Goal: Share content

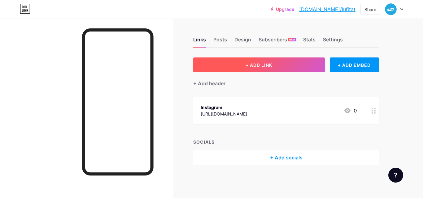
click at [249, 64] on span "+ ADD LINK" at bounding box center [258, 65] width 27 height 5
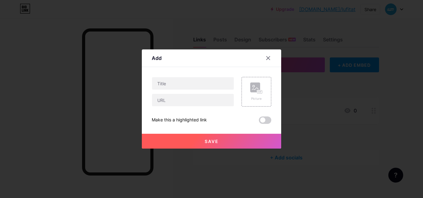
click at [186, 109] on div "Picture Make this a highlighted link Save" at bounding box center [211, 100] width 119 height 47
drag, startPoint x: 186, startPoint y: 104, endPoint x: 185, endPoint y: 91, distance: 12.4
click at [186, 104] on input "text" at bounding box center [193, 100] width 82 height 12
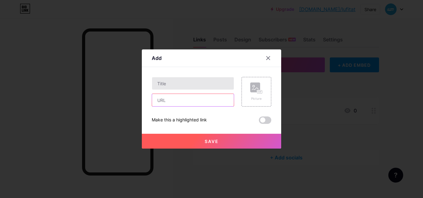
paste input "[URL][DOMAIN_NAME]"
type input "[URL][DOMAIN_NAME]"
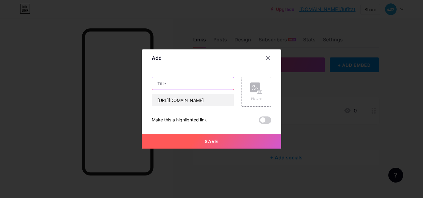
click at [180, 78] on input "text" at bounding box center [193, 83] width 82 height 12
paste input "A Guide to Clean Room Ventilation Systems: Features, Benefits, and Installation"
type input "A Guide to Clean Room Ventilation Systems: Features, Benefits, and Installation"
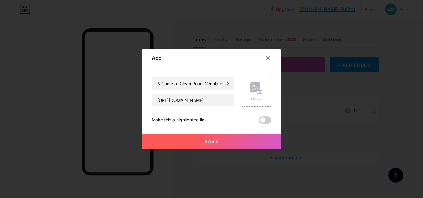
click at [252, 88] on rect at bounding box center [255, 88] width 10 height 10
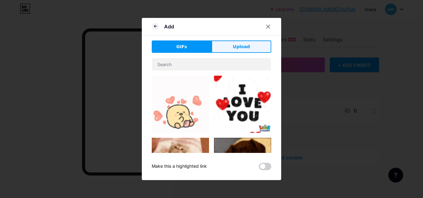
click at [247, 46] on button "Upload" at bounding box center [241, 47] width 60 height 12
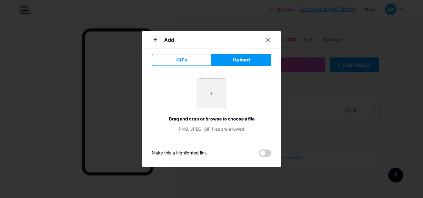
click at [215, 88] on input "file" at bounding box center [211, 93] width 29 height 29
type input "C:\fakepath\clean room ventilation systems​.jpg"
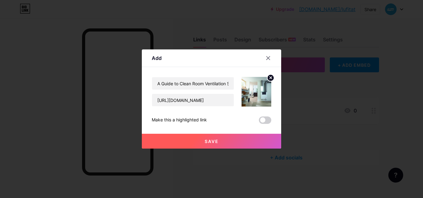
click at [210, 142] on span "Save" at bounding box center [212, 141] width 14 height 5
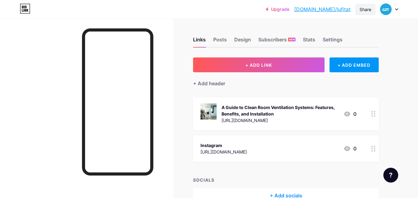
click at [369, 10] on div "Share" at bounding box center [366, 9] width 12 height 7
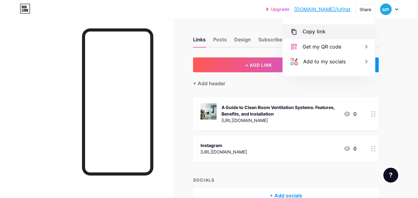
click at [314, 31] on div "Copy link" at bounding box center [314, 31] width 23 height 7
click at [387, 31] on div "Links Posts Design Subscribers NEW Stats Settings + ADD LINK + ADD EMBED + Add …" at bounding box center [202, 127] width 405 height 216
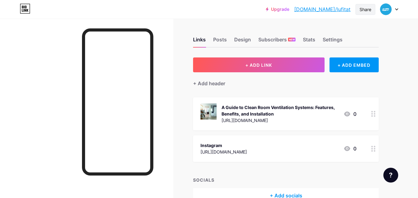
click at [369, 4] on div "Share" at bounding box center [366, 9] width 20 height 11
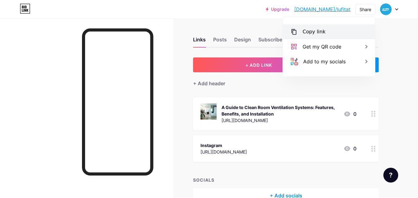
click at [320, 29] on div "Copy link" at bounding box center [314, 31] width 23 height 7
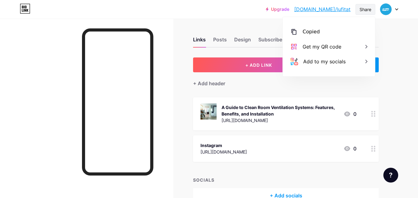
click at [365, 6] on div "Share" at bounding box center [366, 9] width 12 height 7
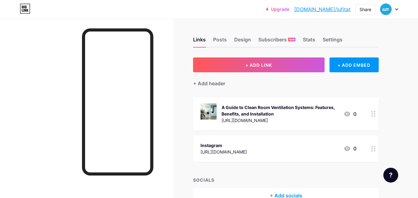
click at [388, 35] on div "Links Posts Design Subscribers NEW Stats Settings + ADD LINK + ADD EMBED + Add …" at bounding box center [202, 127] width 405 height 216
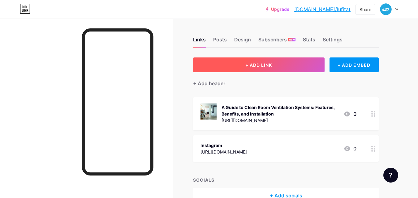
click at [265, 58] on button "+ ADD LINK" at bounding box center [259, 65] width 132 height 15
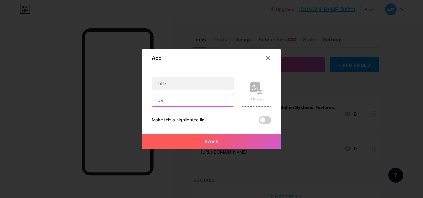
click at [168, 100] on input "text" at bounding box center [193, 100] width 82 height 12
paste input "[URL][DOMAIN_NAME]"
type input "[URL][DOMAIN_NAME]"
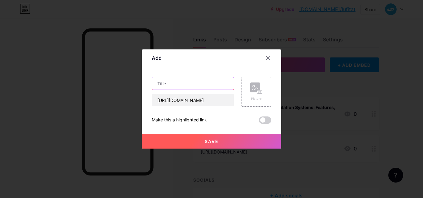
click at [168, 82] on input "text" at bounding box center [193, 83] width 82 height 12
paste input "Fresh Air System for Enhancing Indoor Air Quality"
type input "Fresh Air System for Enhancing Indoor Air Quality"
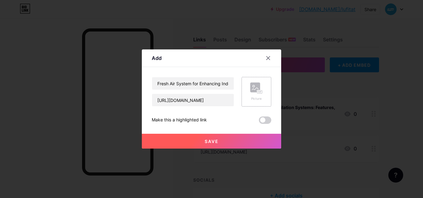
click at [254, 90] on rect at bounding box center [255, 88] width 10 height 10
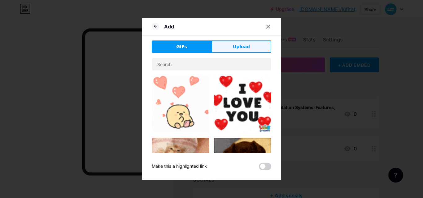
click at [237, 46] on span "Upload" at bounding box center [241, 47] width 17 height 7
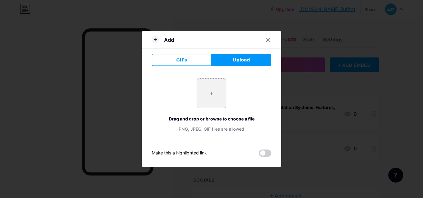
click at [200, 93] on input "file" at bounding box center [211, 93] width 29 height 29
type input "C:\fakepath\Fresh Air System.jpg"
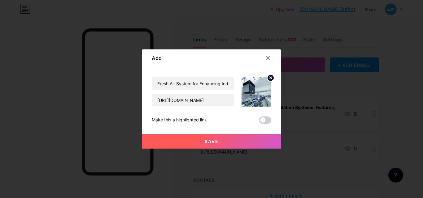
click at [216, 142] on span "Save" at bounding box center [212, 141] width 14 height 5
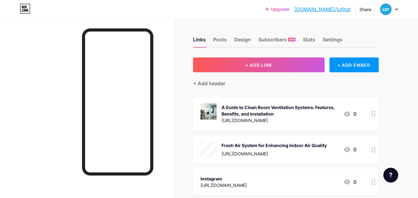
click at [335, 144] on div "Fresh Air System for Enhancing Indoor Air Quality [URL][DOMAIN_NAME] 0" at bounding box center [279, 150] width 156 height 16
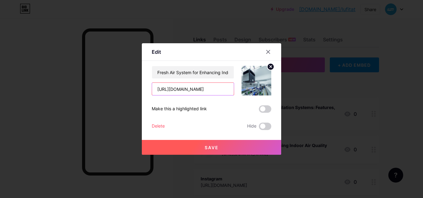
click at [189, 89] on input "[URL][DOMAIN_NAME]" at bounding box center [193, 89] width 82 height 12
paste input "[URL][DOMAIN_NAME]"
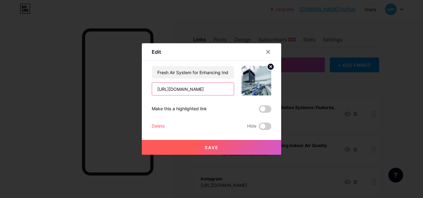
type input "[URL][DOMAIN_NAME]"
click at [211, 145] on button "Save" at bounding box center [211, 147] width 139 height 15
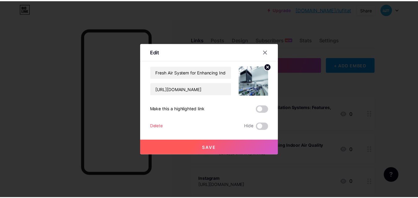
scroll to position [0, 0]
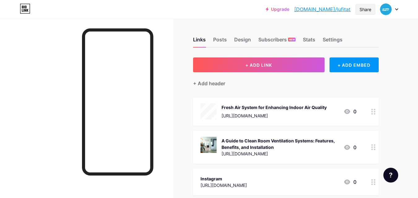
click at [363, 9] on div "Share" at bounding box center [366, 9] width 12 height 7
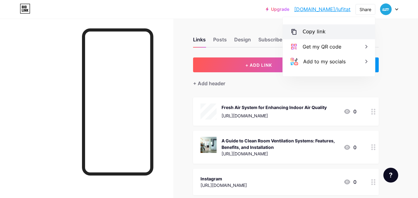
click at [336, 29] on div "Copy link" at bounding box center [329, 31] width 92 height 15
